Goal: Task Accomplishment & Management: Manage account settings

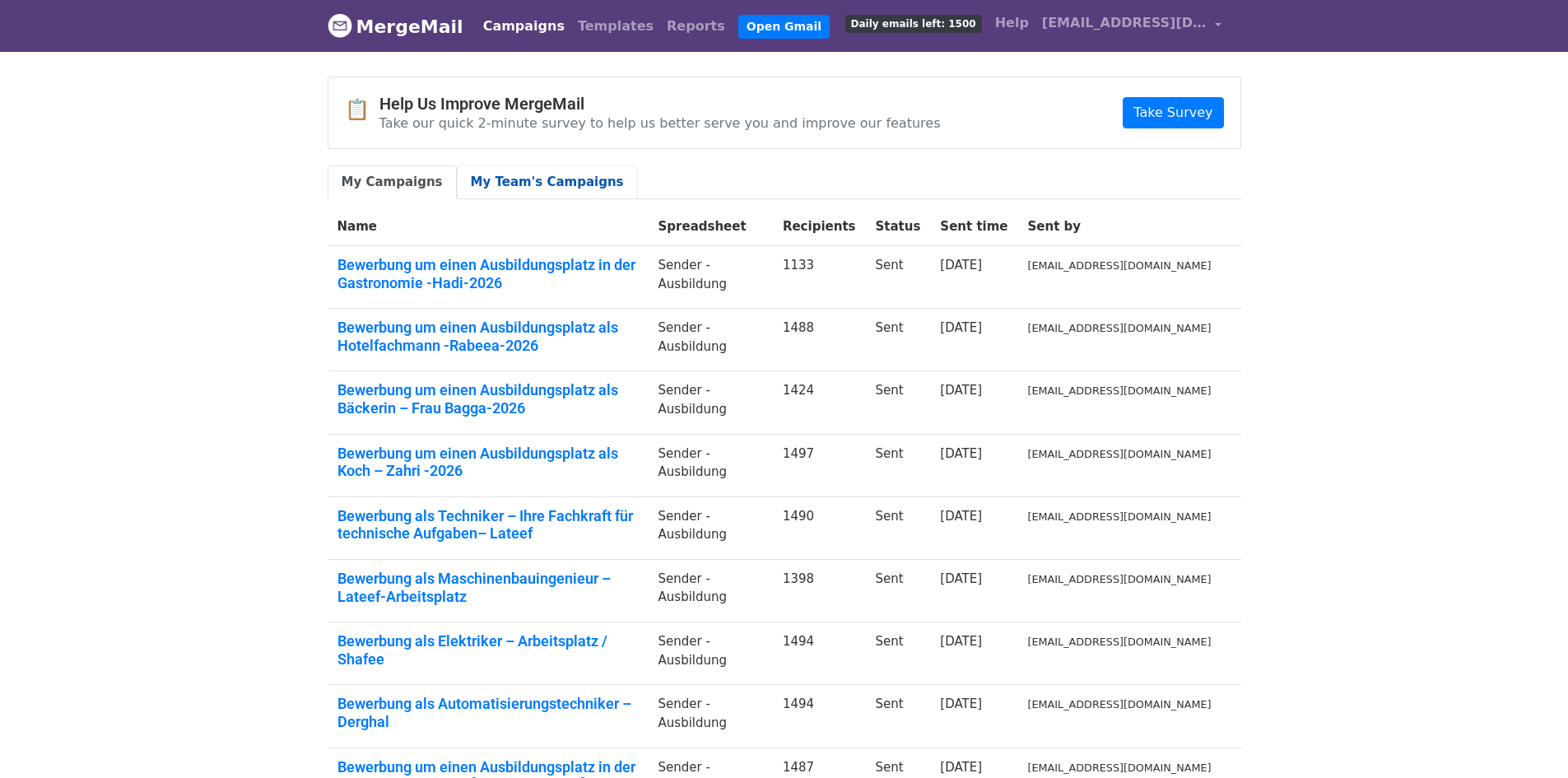
click at [488, 178] on link "My Team's Campaigns" at bounding box center [546, 182] width 181 height 34
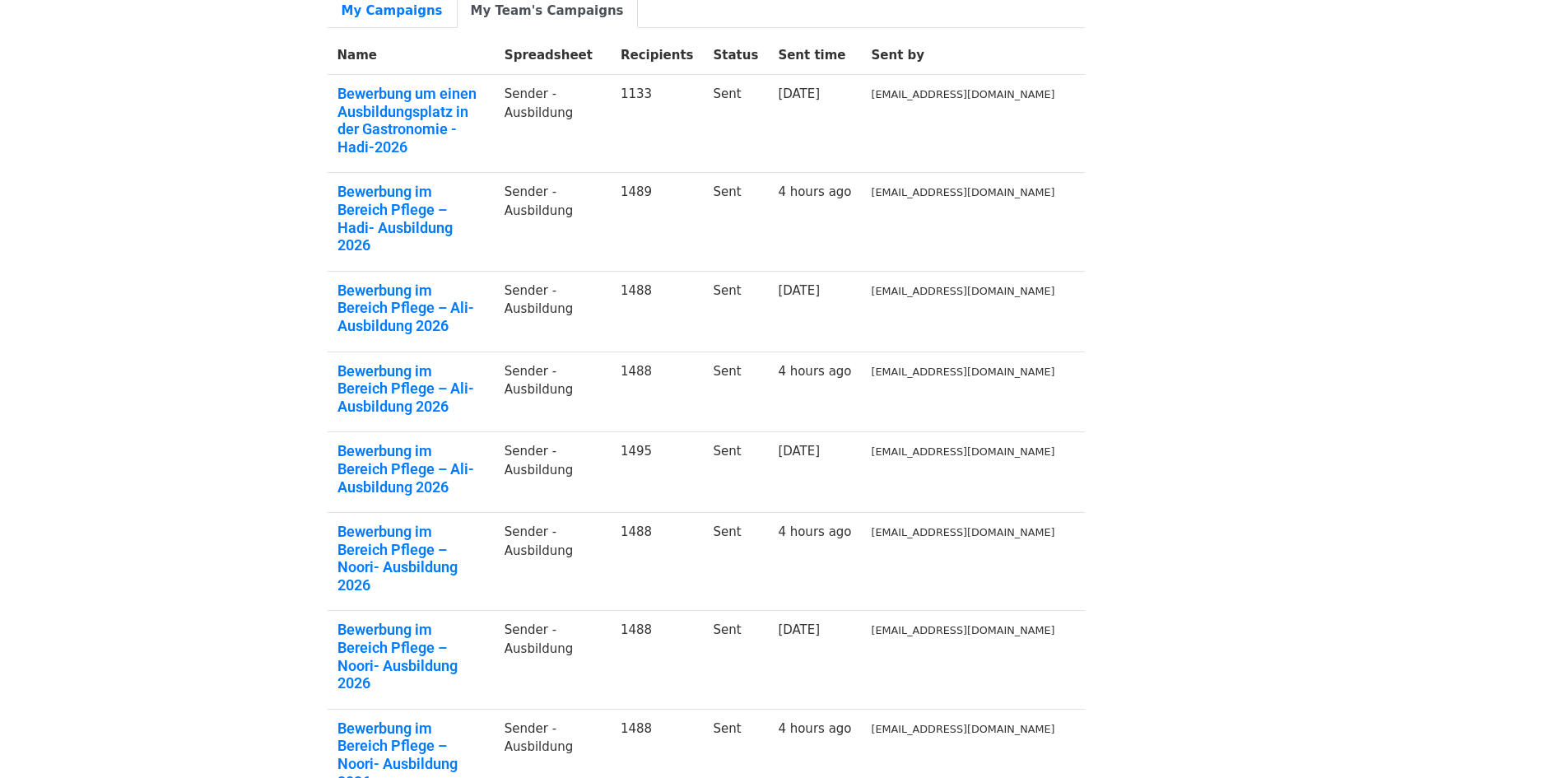
scroll to position [164, 0]
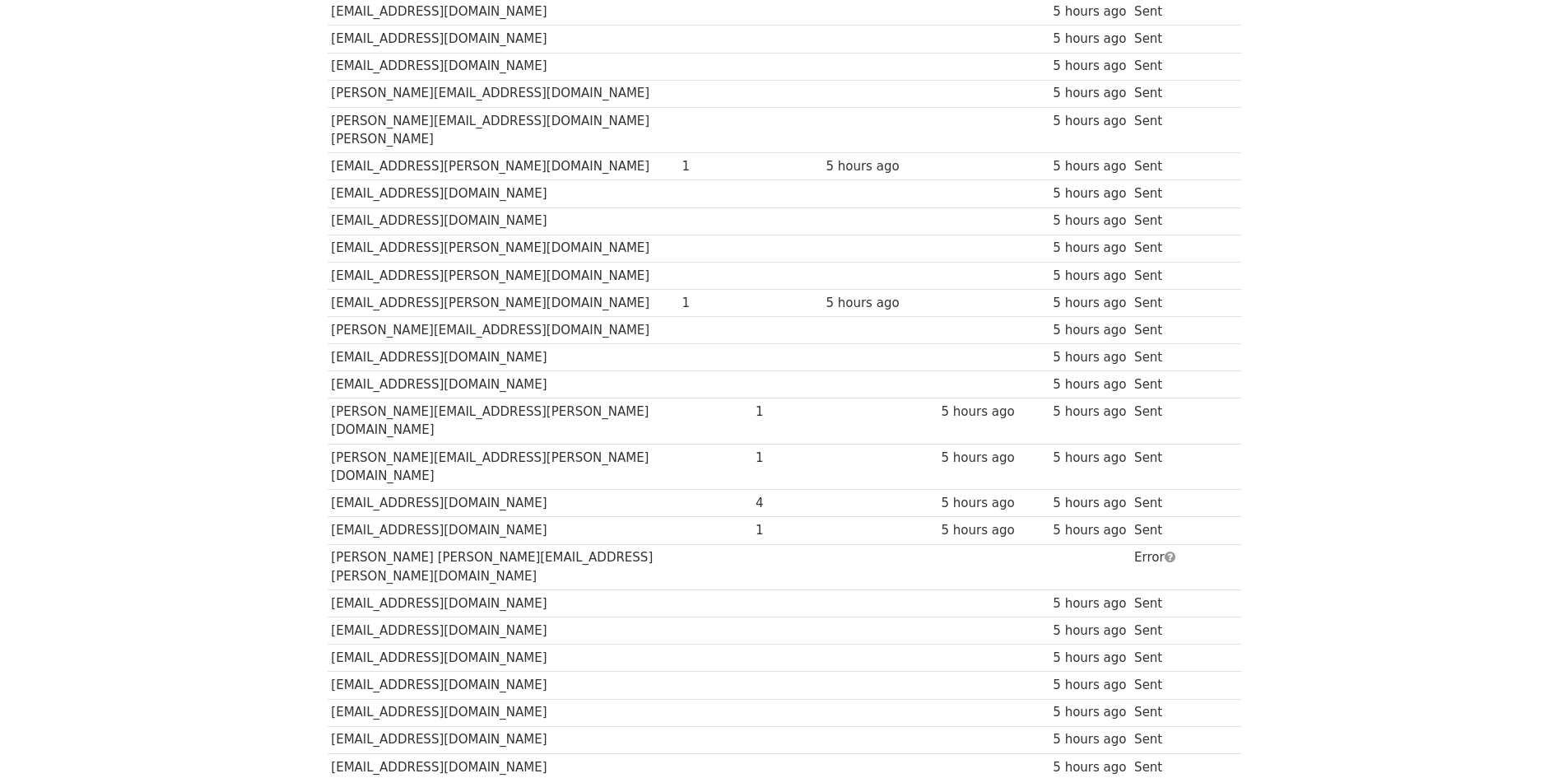
scroll to position [30685, 0]
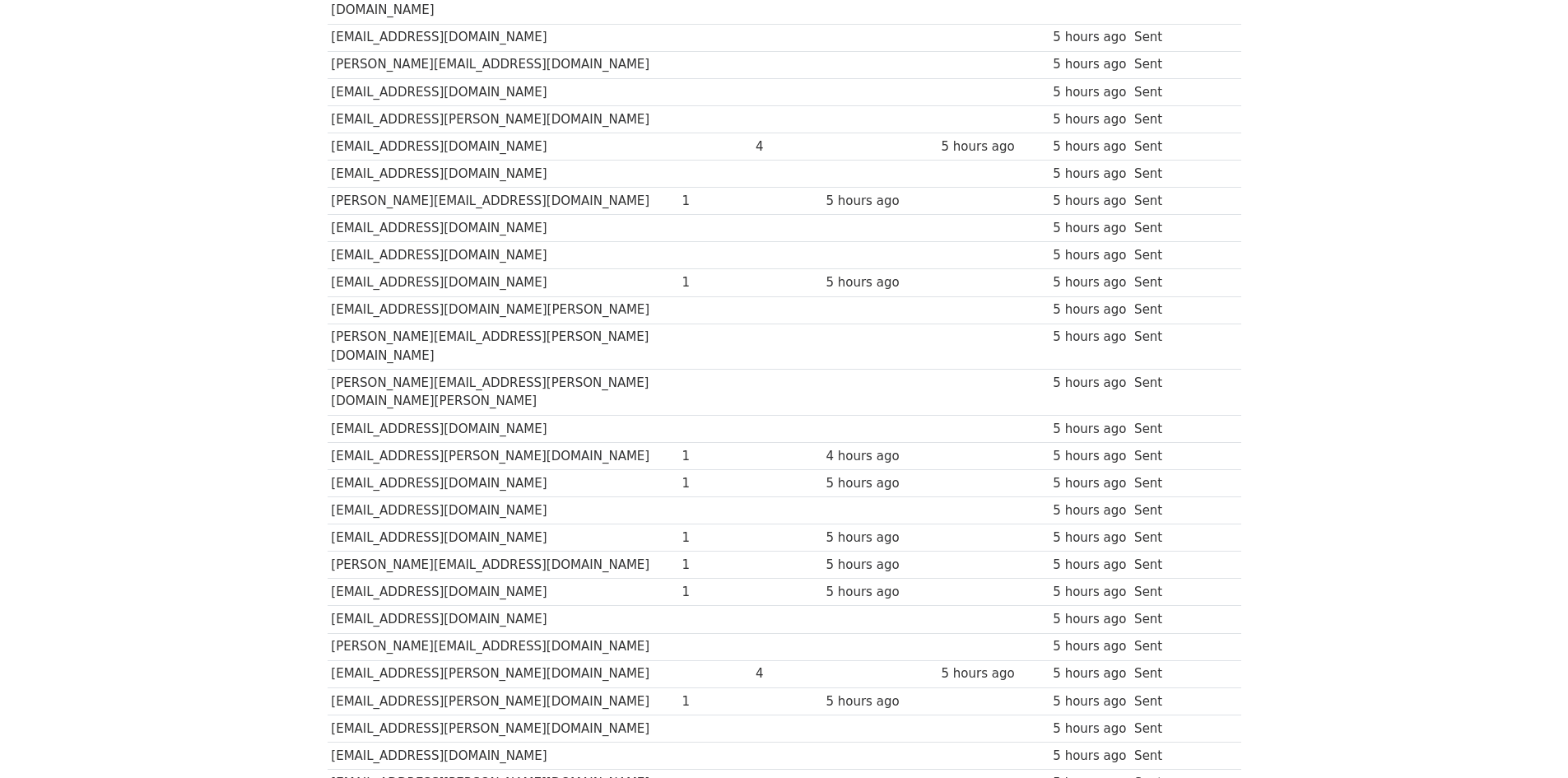
scroll to position [22466, 0]
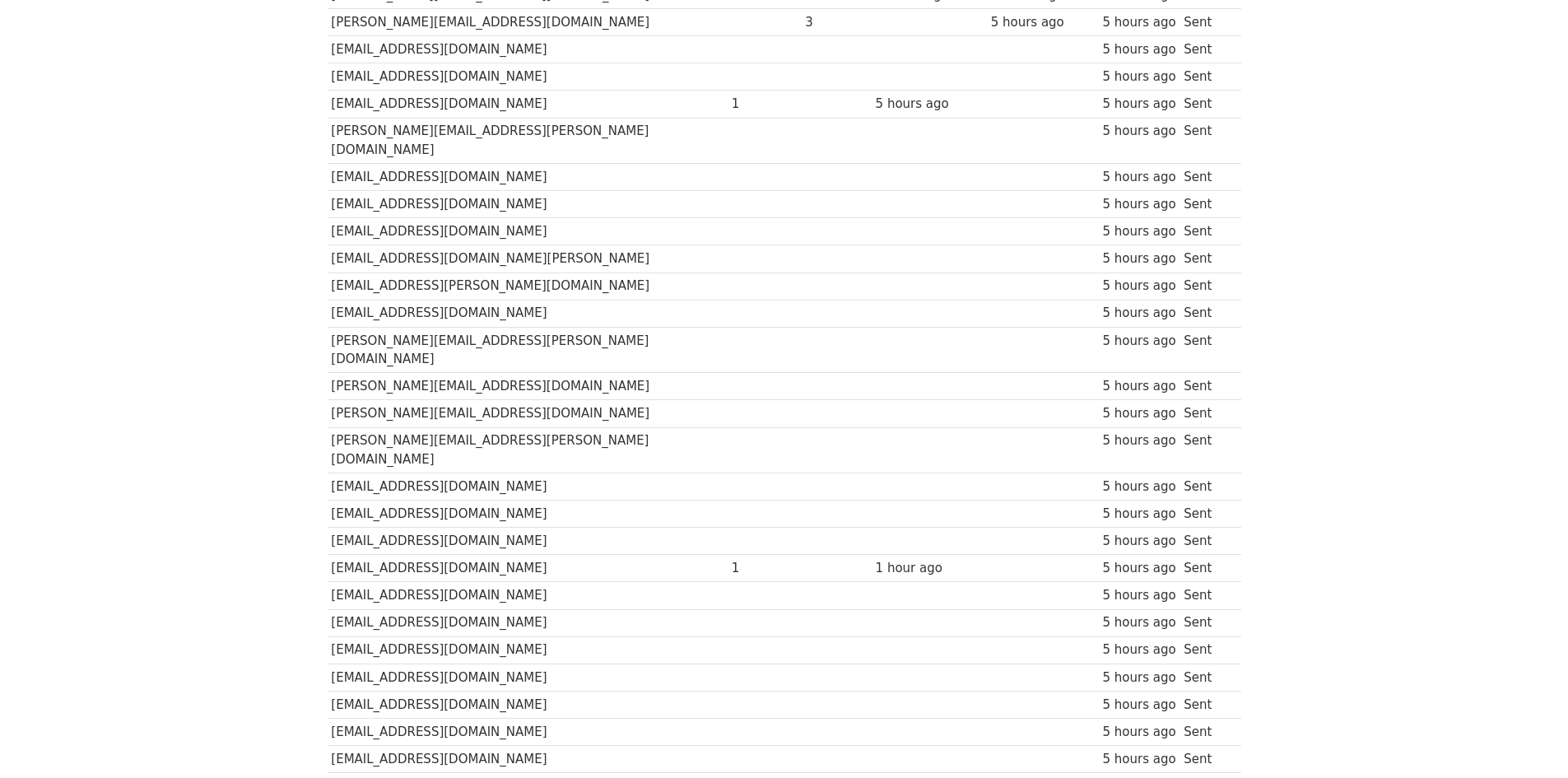
scroll to position [23369, 0]
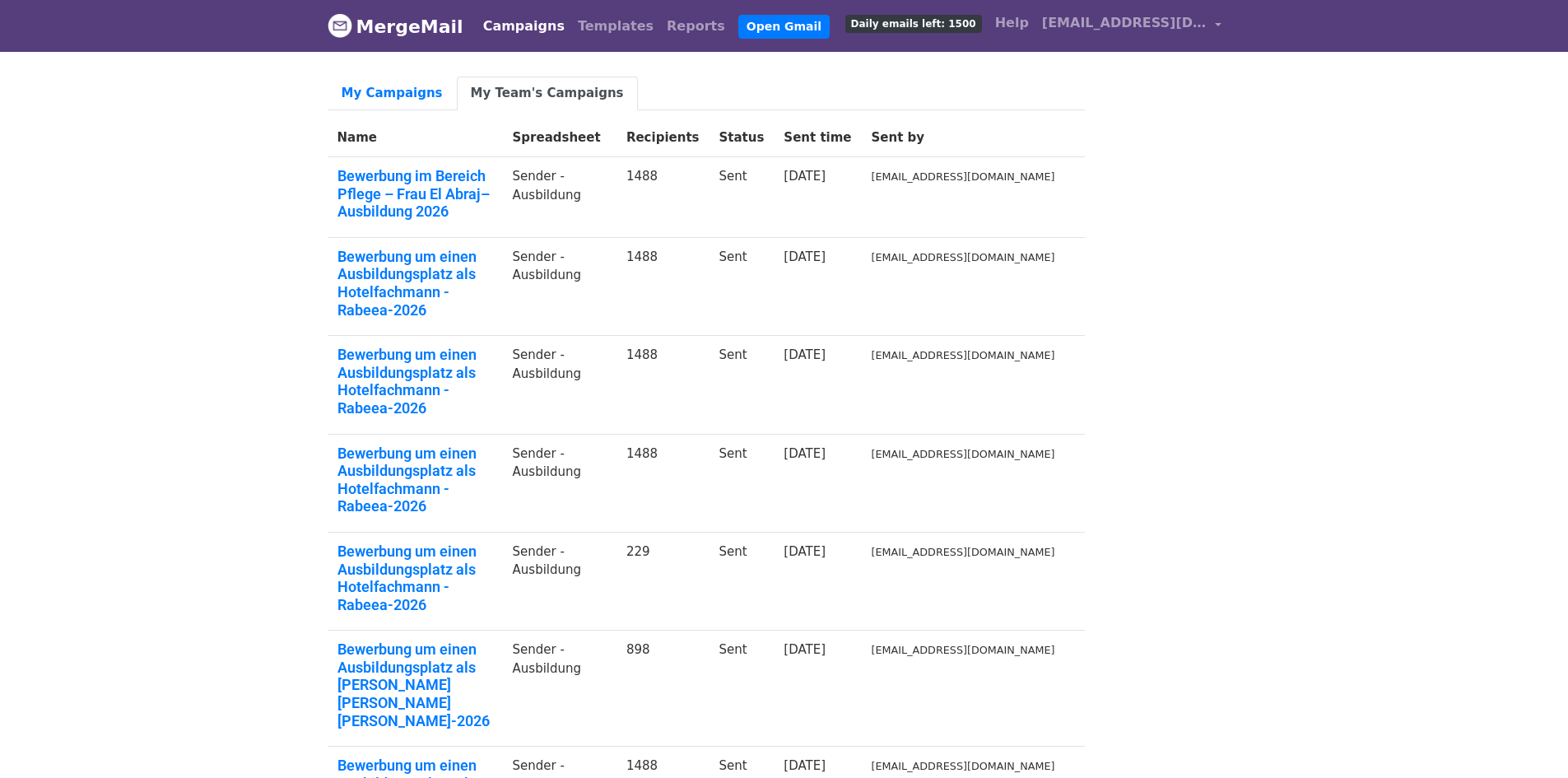
click at [1389, 271] on body "MergeMail Campaigns Templates Reports Open Gmail Daily emails left: 1500 Help i…" at bounding box center [784, 632] width 1568 height 1266
click at [1142, 443] on div "My Campaigns My Team's Campaigns Name Spreadsheet Recipients Status Sent time S…" at bounding box center [784, 637] width 938 height 1123
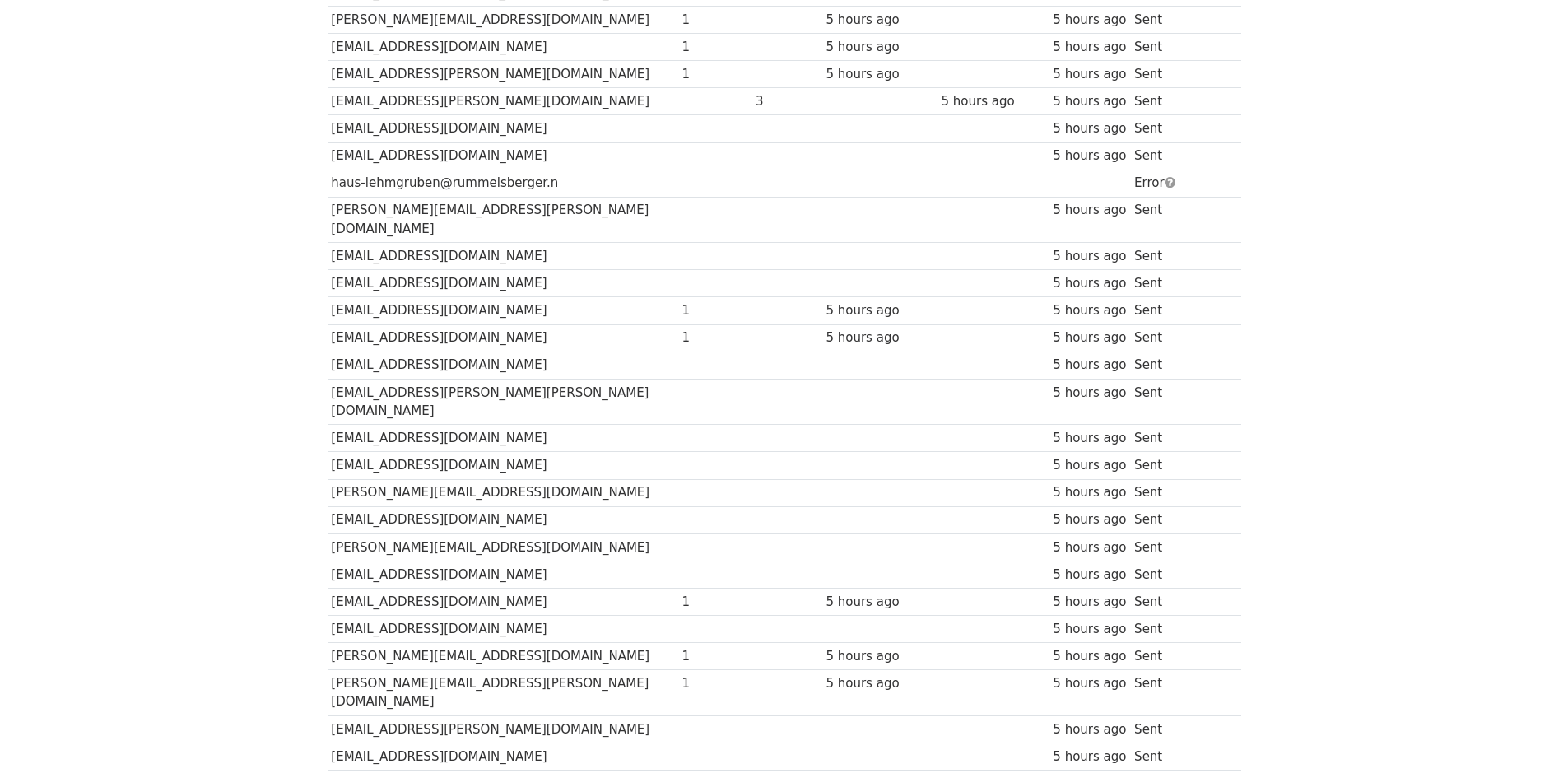
scroll to position [27692, 0]
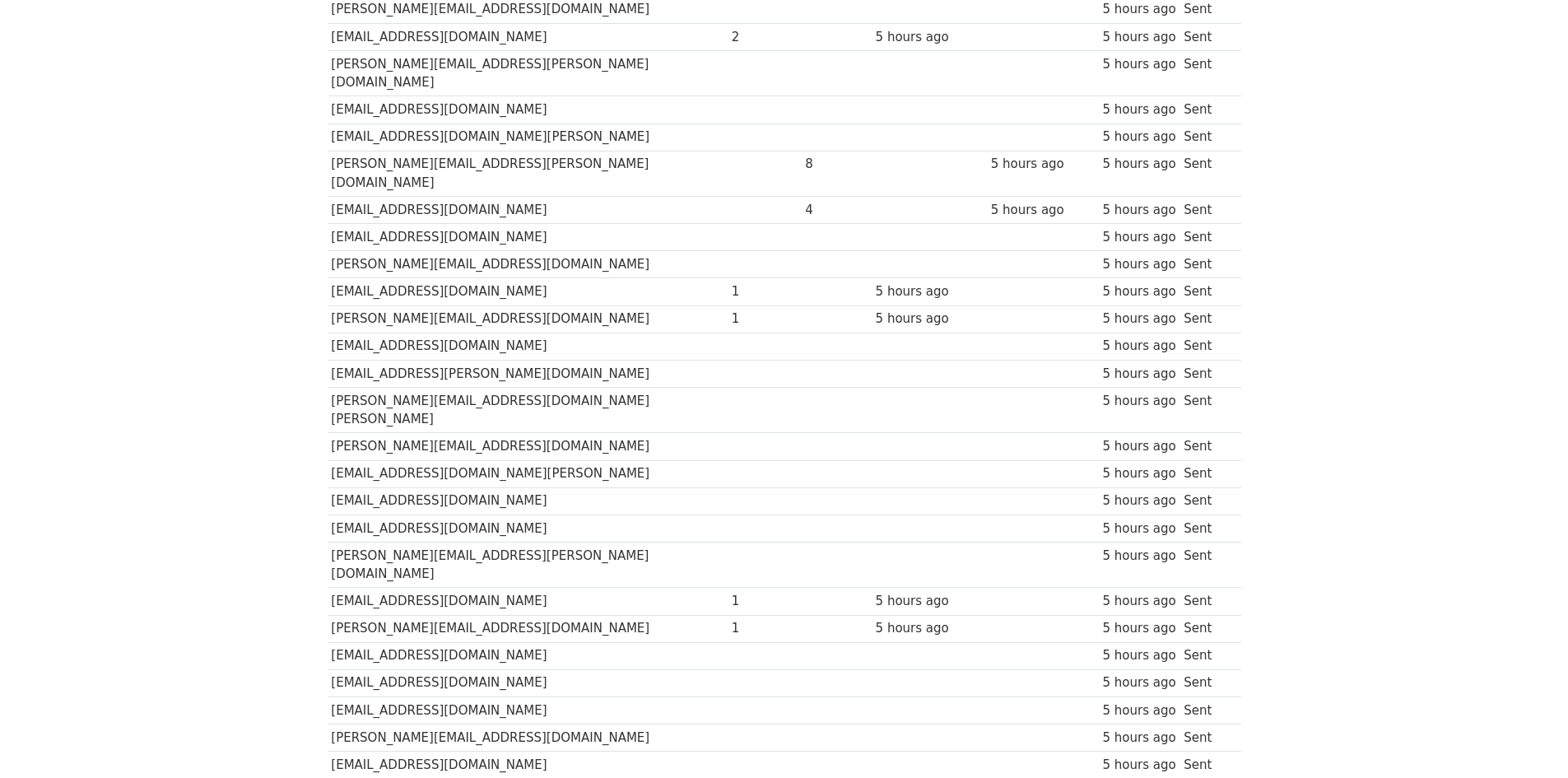
scroll to position [27512, 0]
